Goal: Task Accomplishment & Management: Use online tool/utility

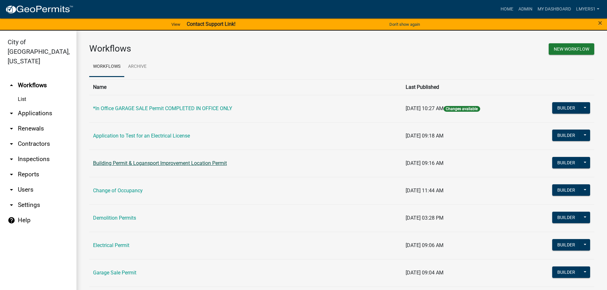
scroll to position [8, 0]
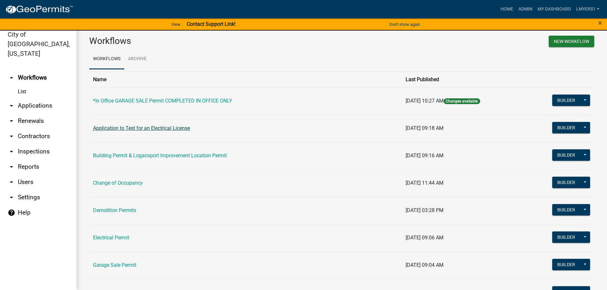
click at [110, 127] on link "Application to Test for an Electrical License" at bounding box center [141, 128] width 97 height 6
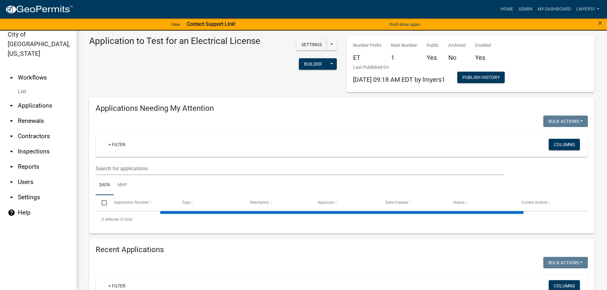
select select "3: 100"
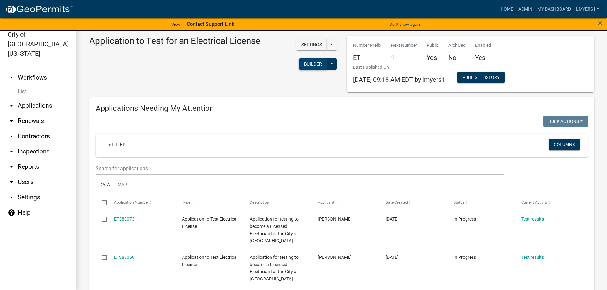
click at [312, 65] on button "Builder" at bounding box center [313, 63] width 28 height 11
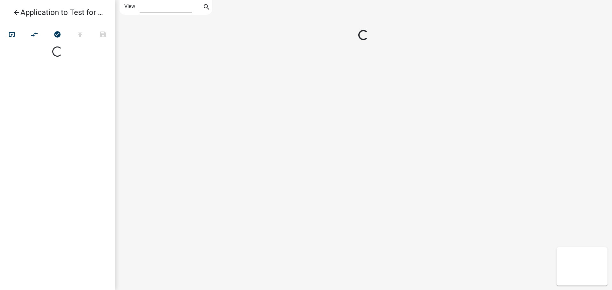
select select "1"
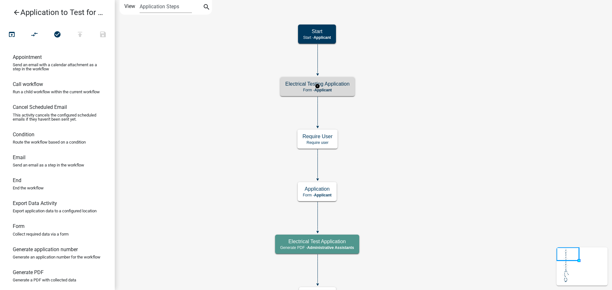
click at [340, 90] on p "Form - Applicant" at bounding box center [317, 90] width 64 height 4
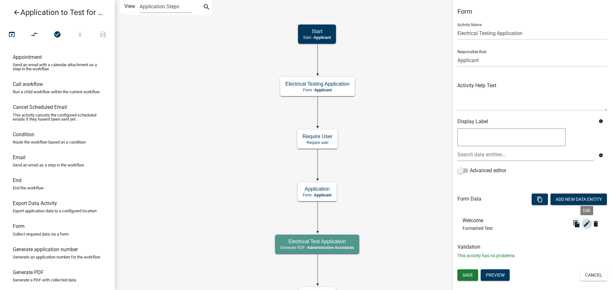
click at [589, 224] on icon "edit" at bounding box center [587, 224] width 8 height 8
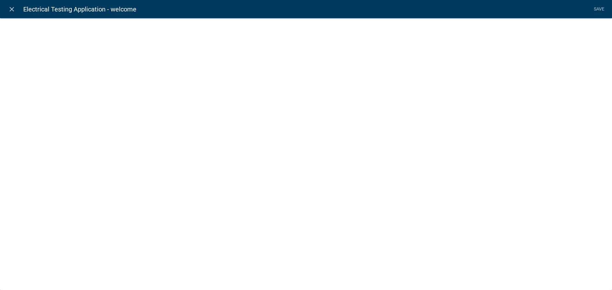
select select "rich-text"
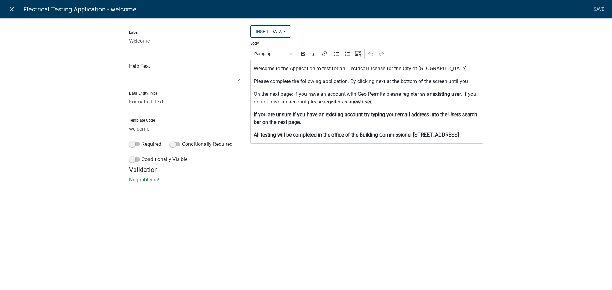
click at [11, 10] on icon "close" at bounding box center [12, 9] width 8 height 8
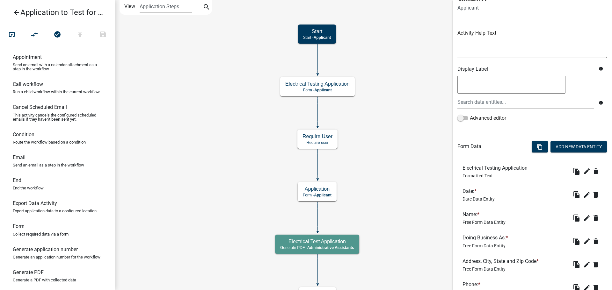
scroll to position [64, 0]
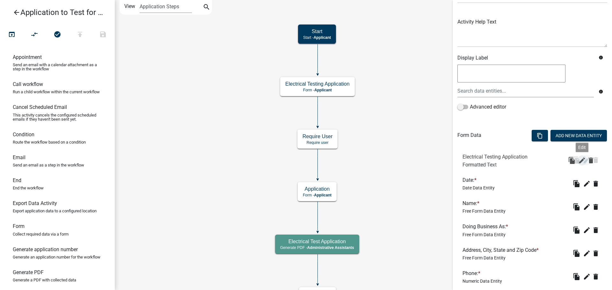
click at [583, 163] on icon "edit" at bounding box center [587, 161] width 8 height 8
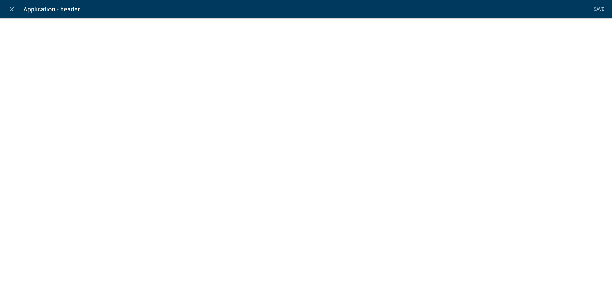
select select "rich-text"
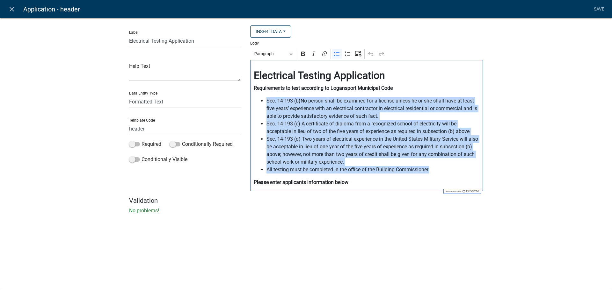
drag, startPoint x: 256, startPoint y: 101, endPoint x: 435, endPoint y: 172, distance: 192.5
click at [435, 172] on ul "Sec. 14-193 (b ) No person shall be examined for a license unless he or she sha…" at bounding box center [367, 135] width 226 height 77
copy ul "Sec. 14-193 (b ) No person shall be examined for a license unless he or she sha…"
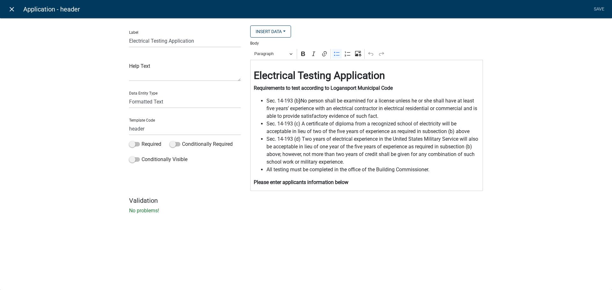
click at [12, 10] on icon "close" at bounding box center [12, 9] width 8 height 8
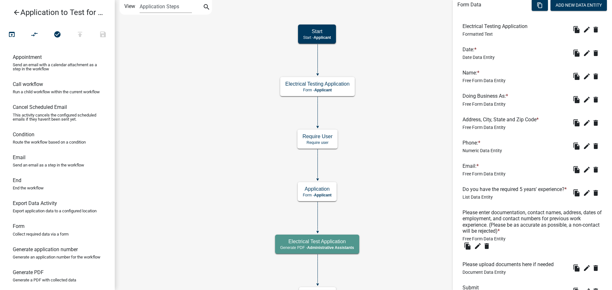
scroll to position [260, 0]
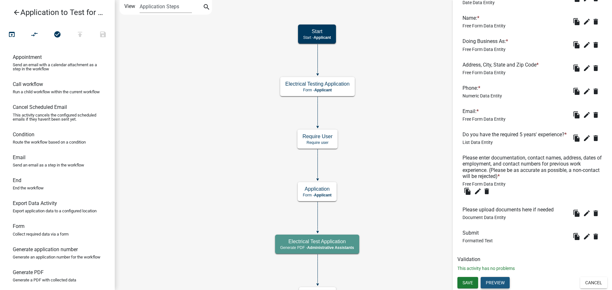
click at [499, 285] on button "Preview" at bounding box center [495, 282] width 29 height 11
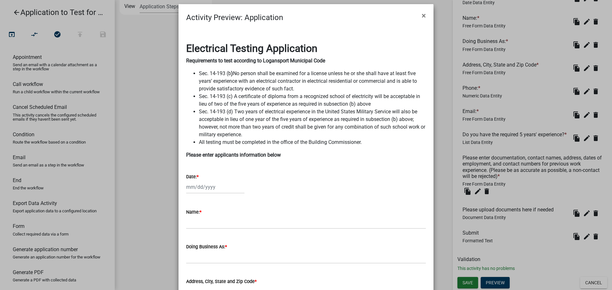
scroll to position [0, 0]
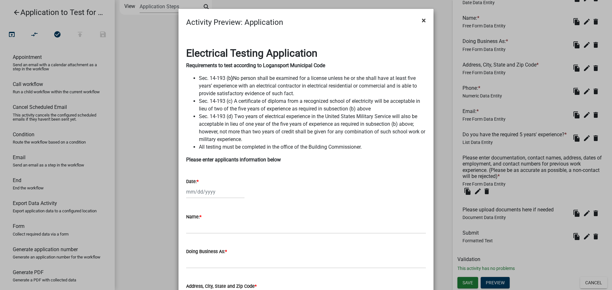
click at [422, 19] on span "×" at bounding box center [424, 20] width 4 height 9
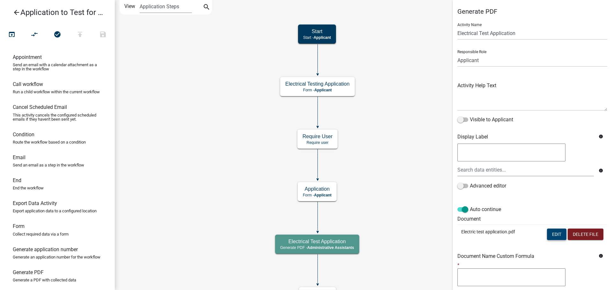
click at [547, 234] on button "Edit" at bounding box center [556, 234] width 19 height 11
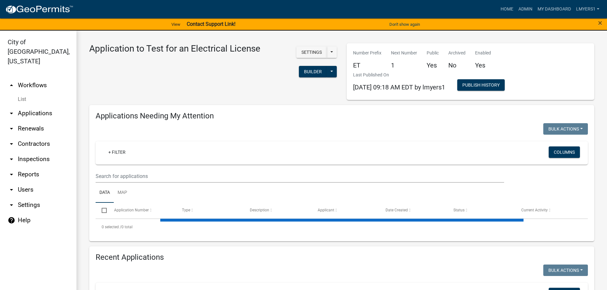
select select "3: 100"
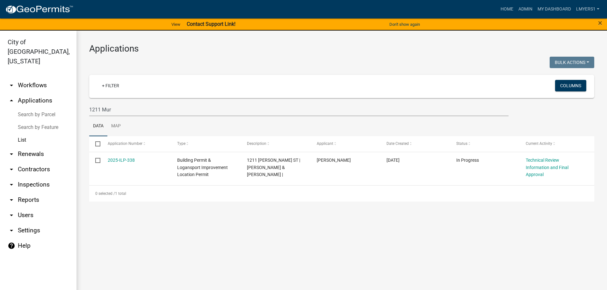
click at [19, 134] on link "List" at bounding box center [38, 140] width 77 height 13
click at [28, 78] on link "arrow_drop_down Workflows" at bounding box center [38, 85] width 77 height 15
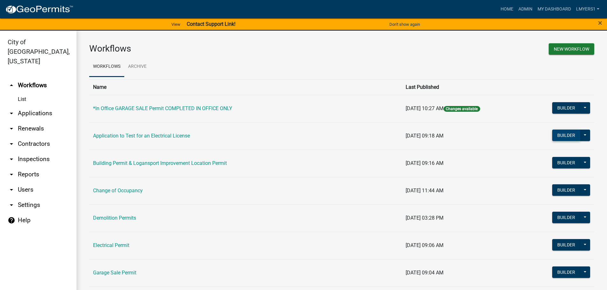
click at [558, 137] on button "Builder" at bounding box center [567, 135] width 28 height 11
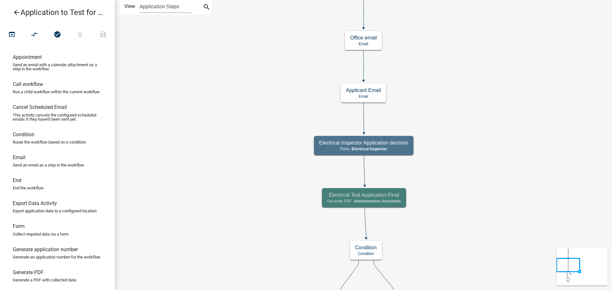
click at [362, 197] on h5 "Electrical Test Application-Final" at bounding box center [364, 195] width 74 height 6
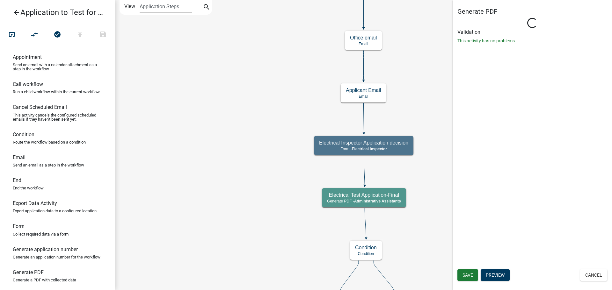
select select "90D19790-074D-4AC2-86B6-E9A543EC8F7A"
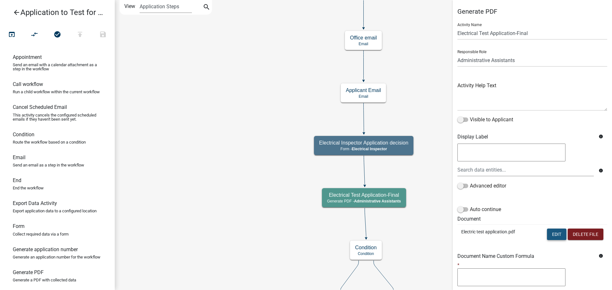
click at [547, 233] on button "Edit" at bounding box center [556, 234] width 19 height 11
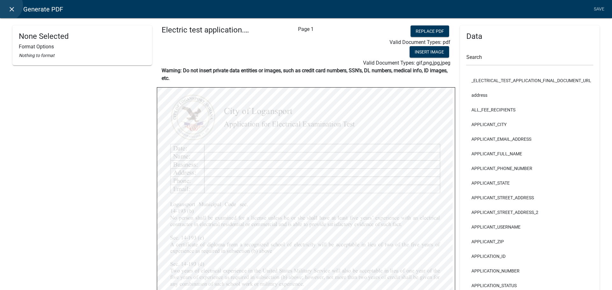
click at [7, 5] on link "close" at bounding box center [11, 9] width 13 height 13
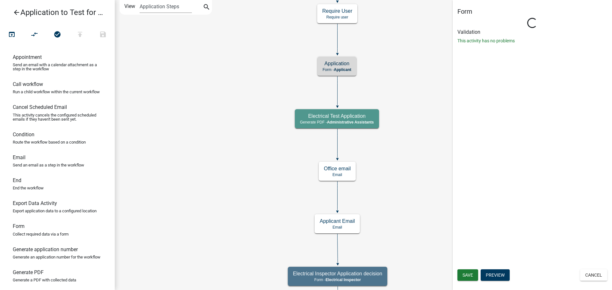
select select "90D19790-074D-4AC2-86B6-E9A543EC8F7A"
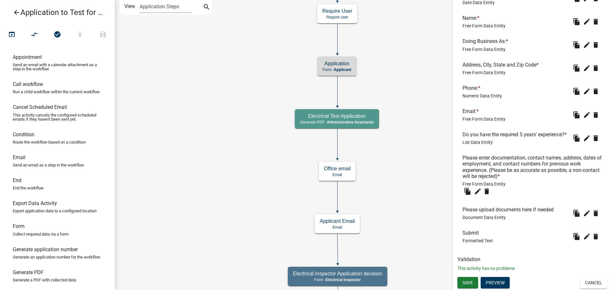
scroll to position [260, 0]
click at [494, 281] on button "Preview" at bounding box center [495, 282] width 29 height 11
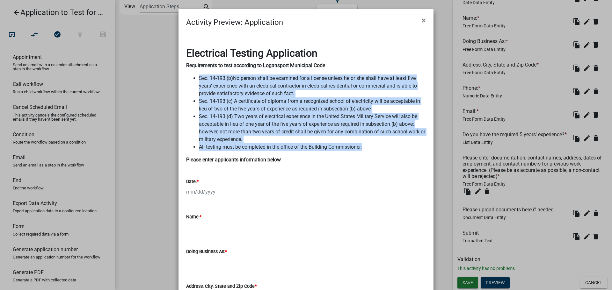
drag, startPoint x: 365, startPoint y: 147, endPoint x: 196, endPoint y: 78, distance: 182.2
click at [196, 78] on ul "Sec. 14-193 (b ) No person shall be examined for a license unless he or she sha…" at bounding box center [306, 113] width 240 height 77
copy ul "Sec. 14-193 (b ) No person shall be examined for a license unless he or she sha…"
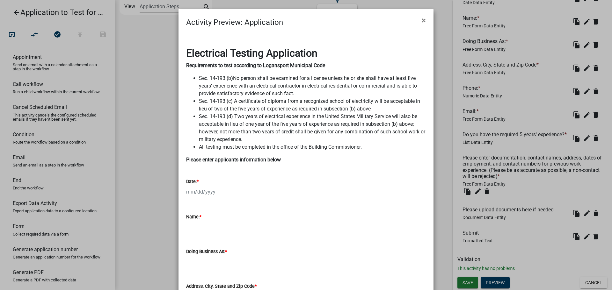
click at [366, 179] on div "Date: *" at bounding box center [306, 182] width 240 height 8
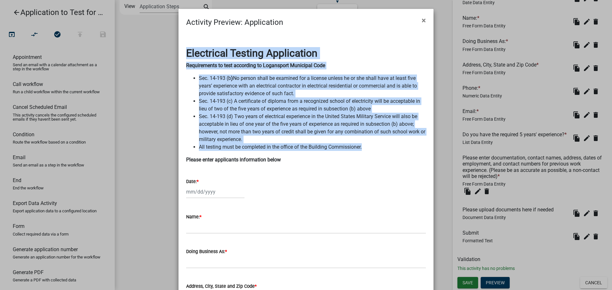
drag, startPoint x: 364, startPoint y: 147, endPoint x: 185, endPoint y: 51, distance: 203.3
click at [186, 51] on div "Electrical Testing Application Requirements to test according to Logansport Mun…" at bounding box center [306, 105] width 240 height 117
copy div "Electrical Testing Application Requirements to test according to Logansport Mun…"
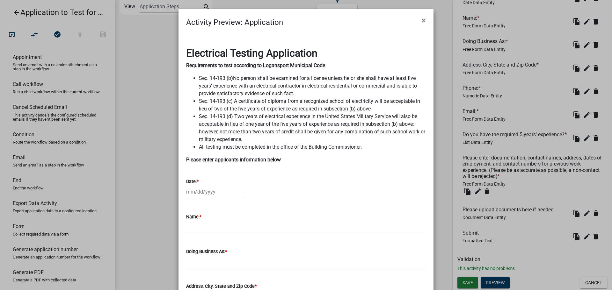
click at [449, 240] on ngb-modal-window "Activity Preview : Application × Electrical Testing Application Requirements to…" at bounding box center [306, 145] width 612 height 290
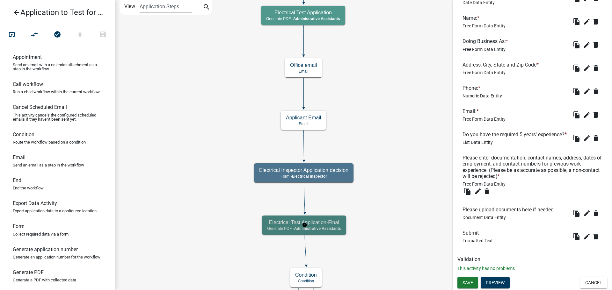
scroll to position [0, 0]
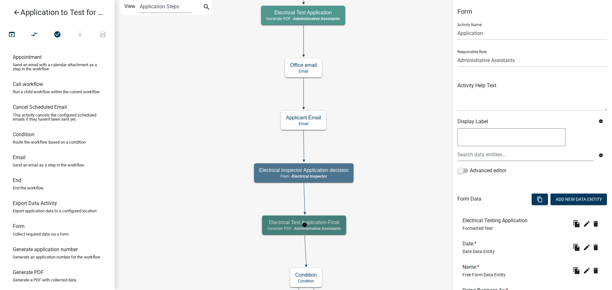
select select "90D19790-074D-4AC2-86B6-E9A543EC8F7A"
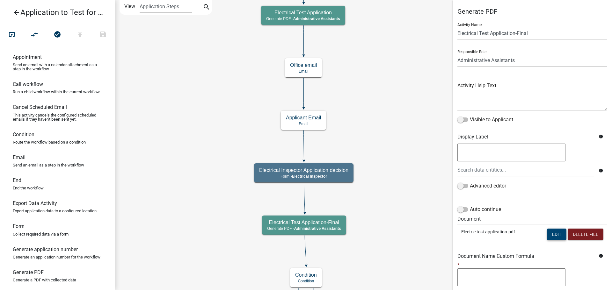
click at [547, 234] on button "Edit" at bounding box center [556, 234] width 19 height 11
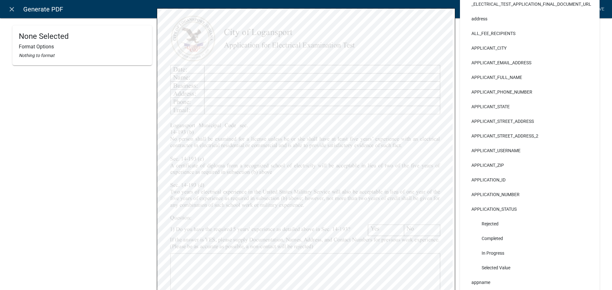
scroll to position [28, 0]
